Goal: Task Accomplishment & Management: Use online tool/utility

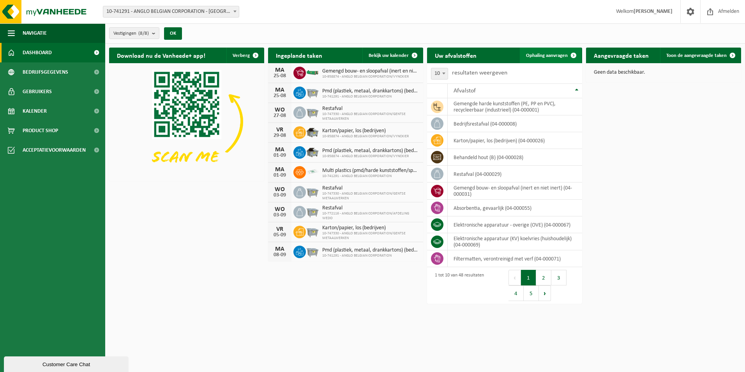
click at [560, 56] on span "Ophaling aanvragen" at bounding box center [547, 55] width 42 height 5
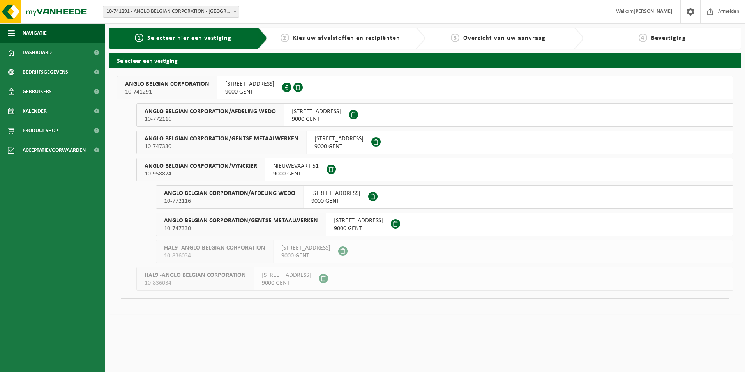
click at [412, 85] on button "ANGLO BELGIAN CORPORATION 10-741291 WIEDAUWKAAI 43 9000 GENT 0420.246.659" at bounding box center [425, 87] width 617 height 23
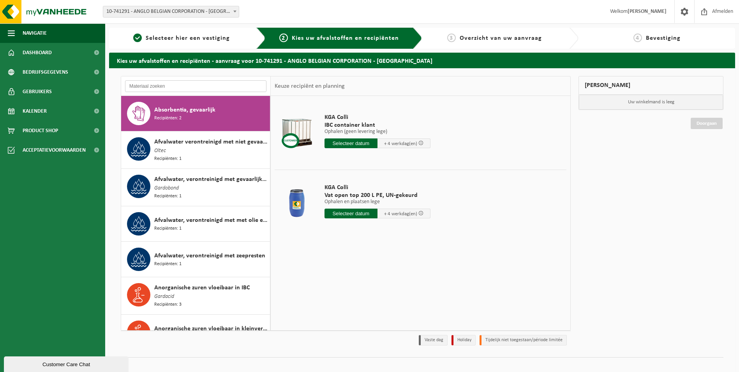
click at [239, 82] on input "text" at bounding box center [195, 86] width 141 height 12
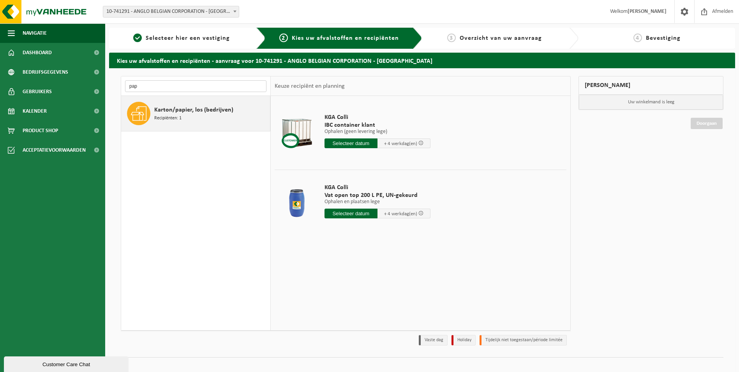
type input "pap"
click at [206, 117] on div "Karton/papier, los (bedrijven) Recipiënten: 1" at bounding box center [211, 113] width 114 height 23
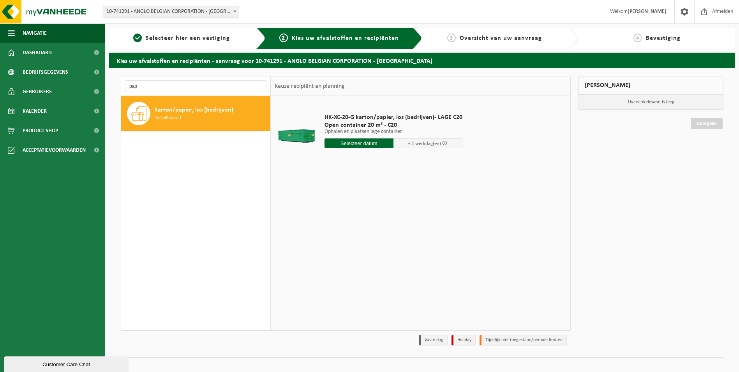
click at [370, 143] on input "text" at bounding box center [359, 143] width 69 height 10
click at [355, 237] on div "27" at bounding box center [359, 237] width 14 height 12
type input "Van [DATE]"
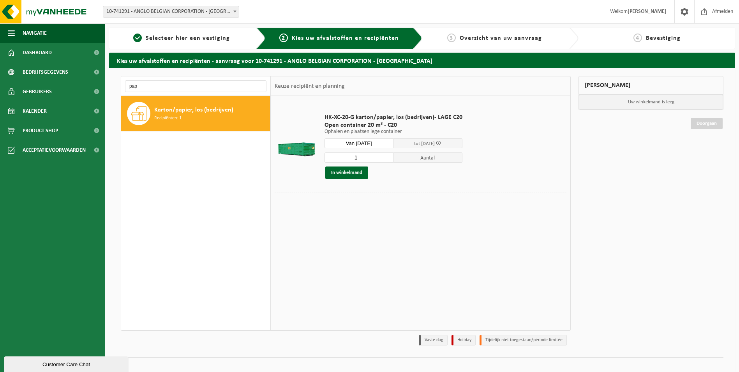
click at [355, 237] on div "27" at bounding box center [359, 240] width 14 height 12
click at [459, 207] on div "Containernummer toevoegen(optioneel) Annuleren" at bounding box center [421, 204] width 288 height 11
click at [380, 141] on input "text" at bounding box center [359, 143] width 69 height 10
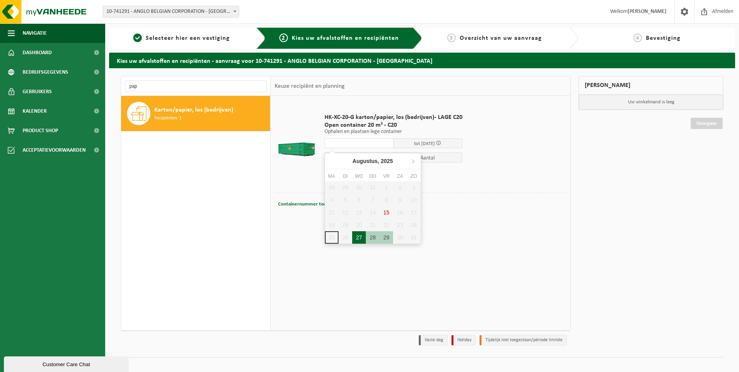
click at [359, 238] on div "27" at bounding box center [359, 237] width 14 height 12
type input "Van 2025-08-27"
click at [359, 172] on button "In winkelmand" at bounding box center [346, 172] width 43 height 12
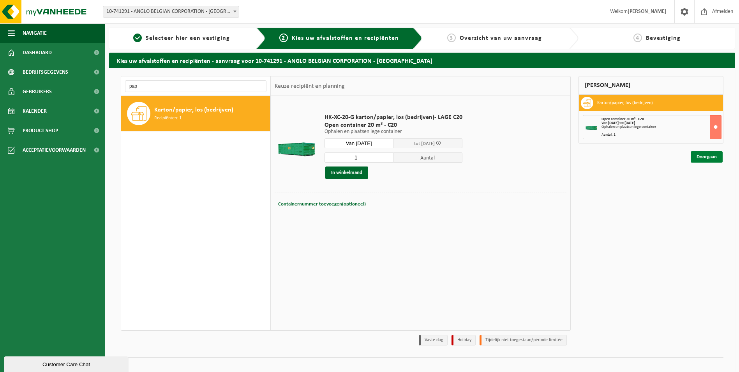
click at [710, 158] on link "Doorgaan" at bounding box center [707, 156] width 32 height 11
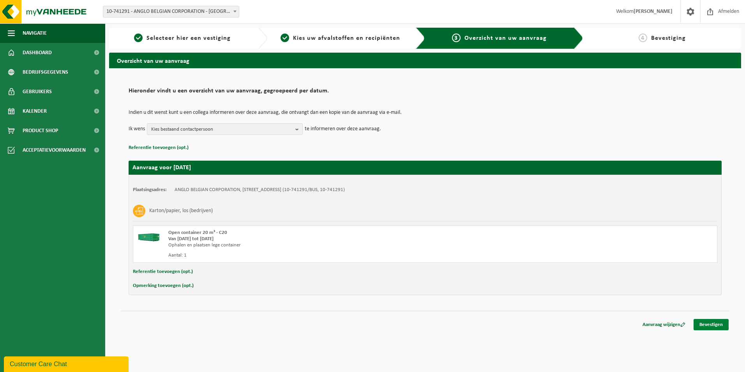
click at [725, 323] on link "Bevestigen" at bounding box center [711, 324] width 35 height 11
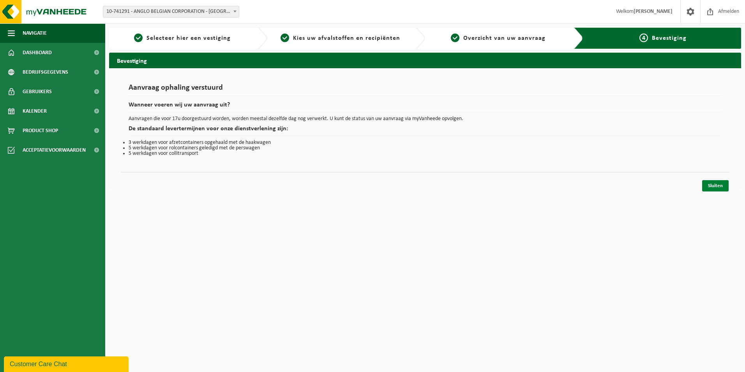
click at [724, 186] on link "Sluiten" at bounding box center [715, 185] width 27 height 11
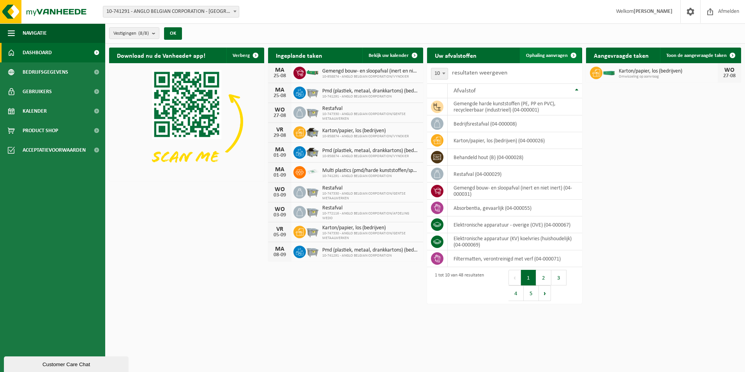
click at [546, 57] on span "Ophaling aanvragen" at bounding box center [547, 55] width 42 height 5
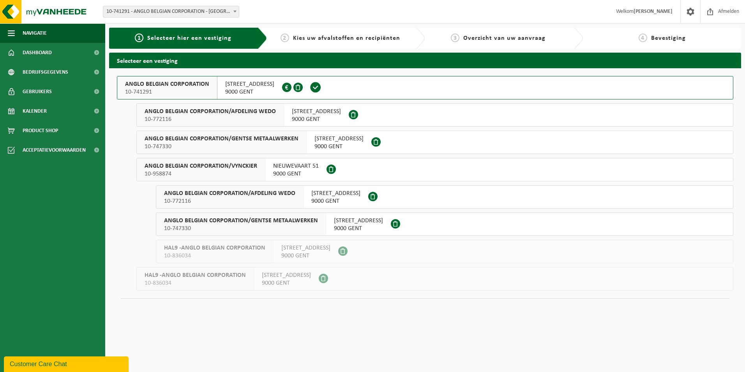
click at [391, 83] on button "ANGLO BELGIAN CORPORATION 10-741291 WIEDAUWKAAI 43 9000 GENT 0420.246.659" at bounding box center [425, 87] width 617 height 23
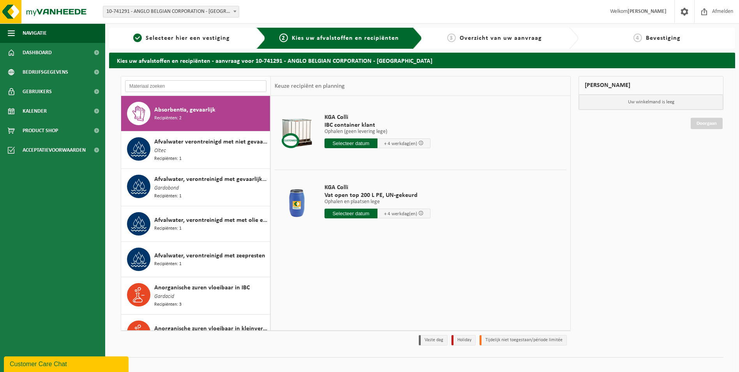
click at [152, 84] on input "text" at bounding box center [195, 86] width 141 height 12
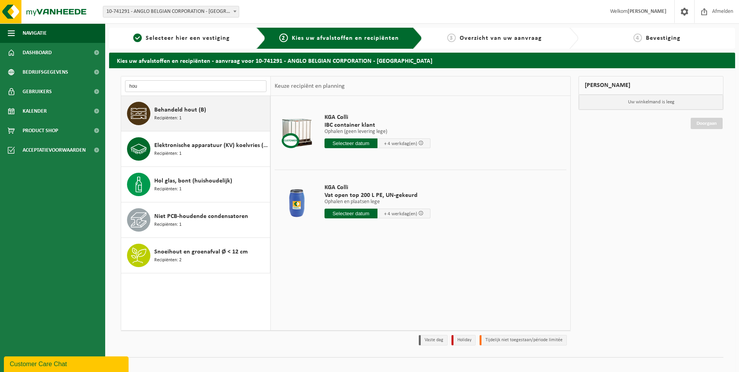
type input "hou"
click at [191, 113] on span "Behandeld hout (B)" at bounding box center [180, 109] width 52 height 9
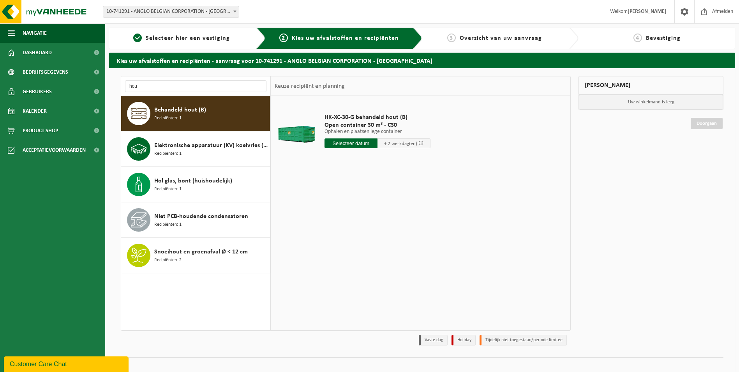
click at [357, 144] on input "text" at bounding box center [351, 143] width 53 height 10
click at [360, 238] on div "27" at bounding box center [359, 237] width 14 height 12
type input "Van 2025-08-27"
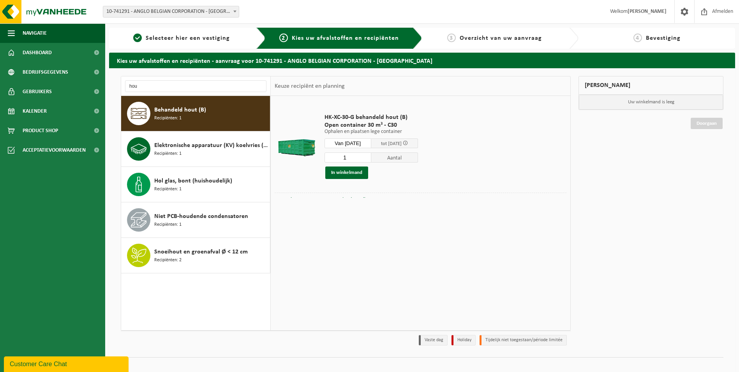
click at [360, 238] on div "27" at bounding box center [359, 240] width 14 height 12
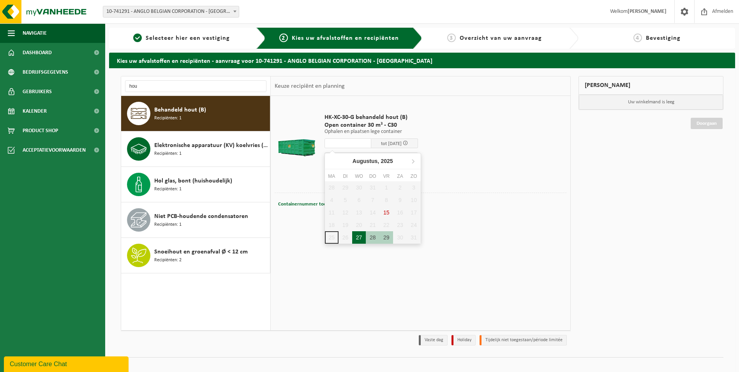
click at [361, 237] on div "27" at bounding box center [359, 237] width 14 height 12
type input "Van 2025-08-27"
click at [359, 174] on button "In winkelmand" at bounding box center [346, 172] width 43 height 12
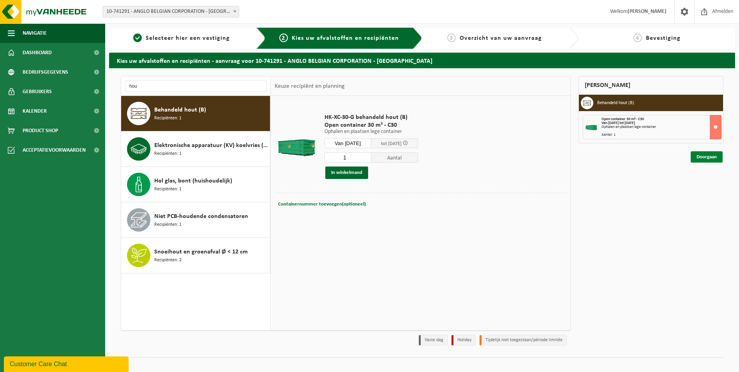
click at [711, 156] on link "Doorgaan" at bounding box center [707, 156] width 32 height 11
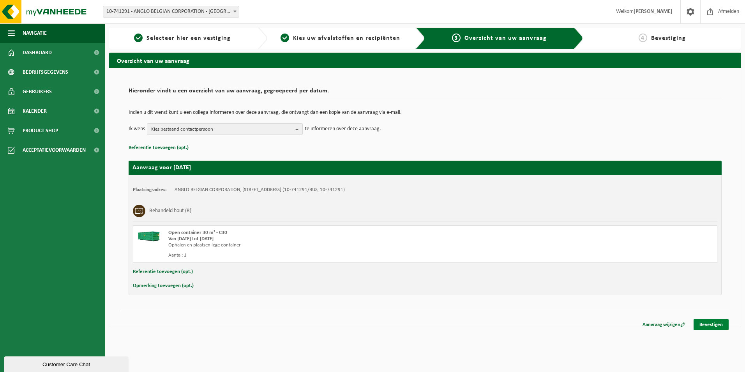
click at [714, 327] on link "Bevestigen" at bounding box center [711, 324] width 35 height 11
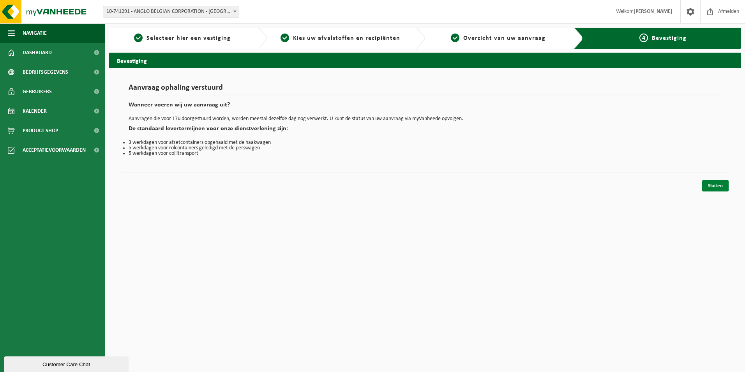
click at [725, 185] on link "Sluiten" at bounding box center [715, 185] width 27 height 11
